Goal: Find specific page/section: Find specific page/section

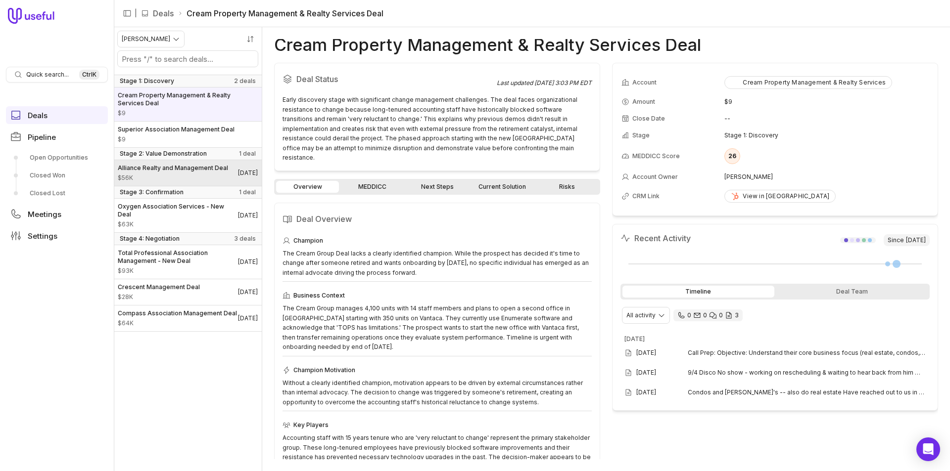
click at [142, 172] on span "Alliance Realty and Management Deal" at bounding box center [173, 168] width 110 height 8
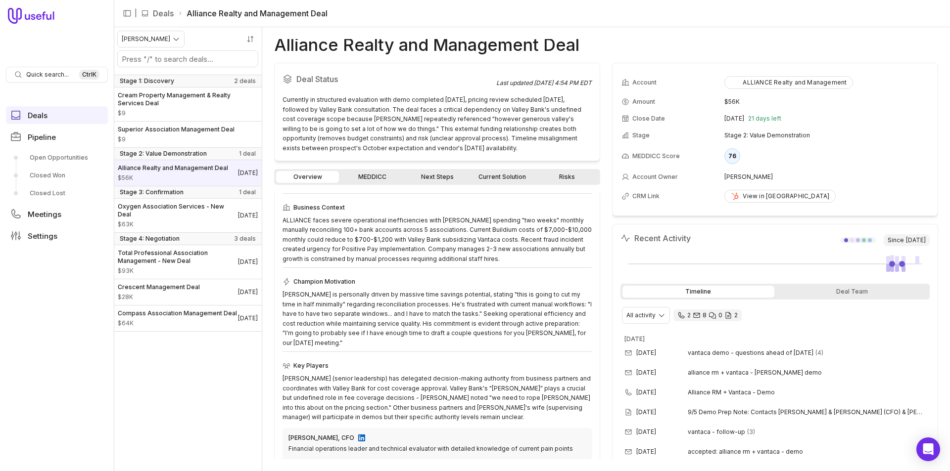
scroll to position [99, 0]
click at [367, 171] on div "Overview MEDDICC Next Steps Current Solution Risks" at bounding box center [437, 177] width 326 height 16
click at [374, 175] on link "MEDDICC" at bounding box center [372, 177] width 63 height 12
